Goal: Find specific page/section

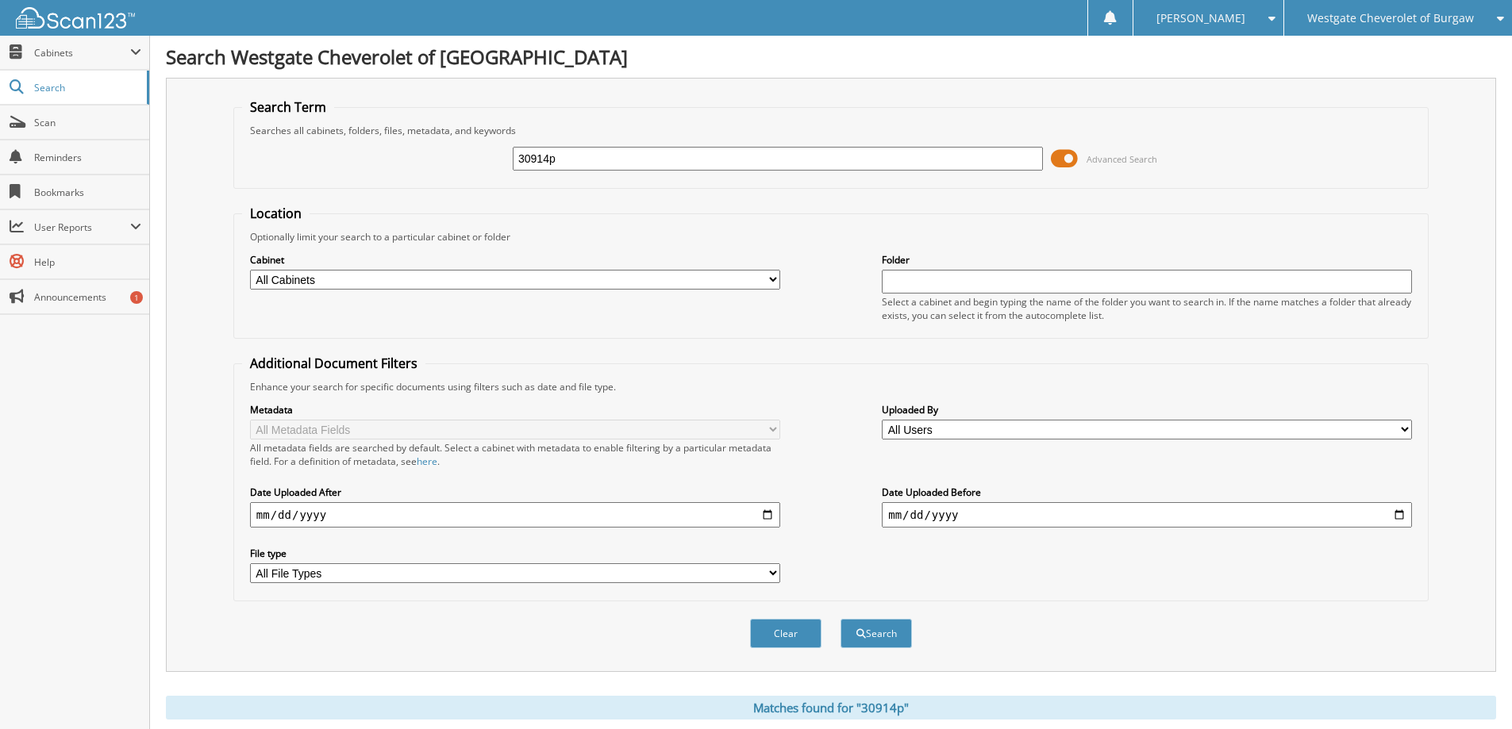
click at [610, 160] on input "30914p" at bounding box center [778, 159] width 530 height 24
type input "18887xp"
click at [840, 619] on button "Search" at bounding box center [875, 633] width 71 height 29
click at [1484, 13] on div "Westgate Cheverolet of Burgaw" at bounding box center [1398, 18] width 212 height 36
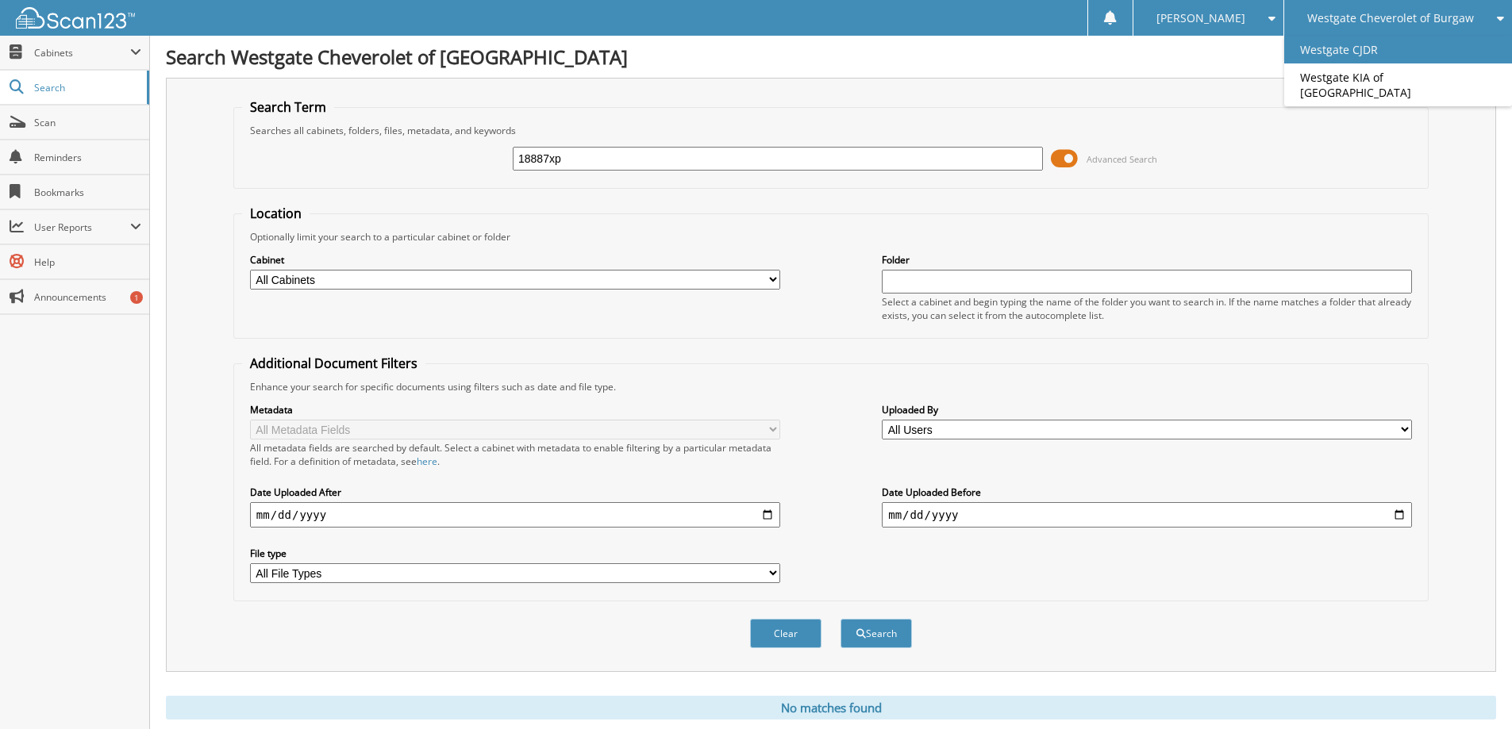
click at [1420, 48] on link "Westgate CJDR" at bounding box center [1398, 50] width 228 height 28
